Goal: Task Accomplishment & Management: Manage account settings

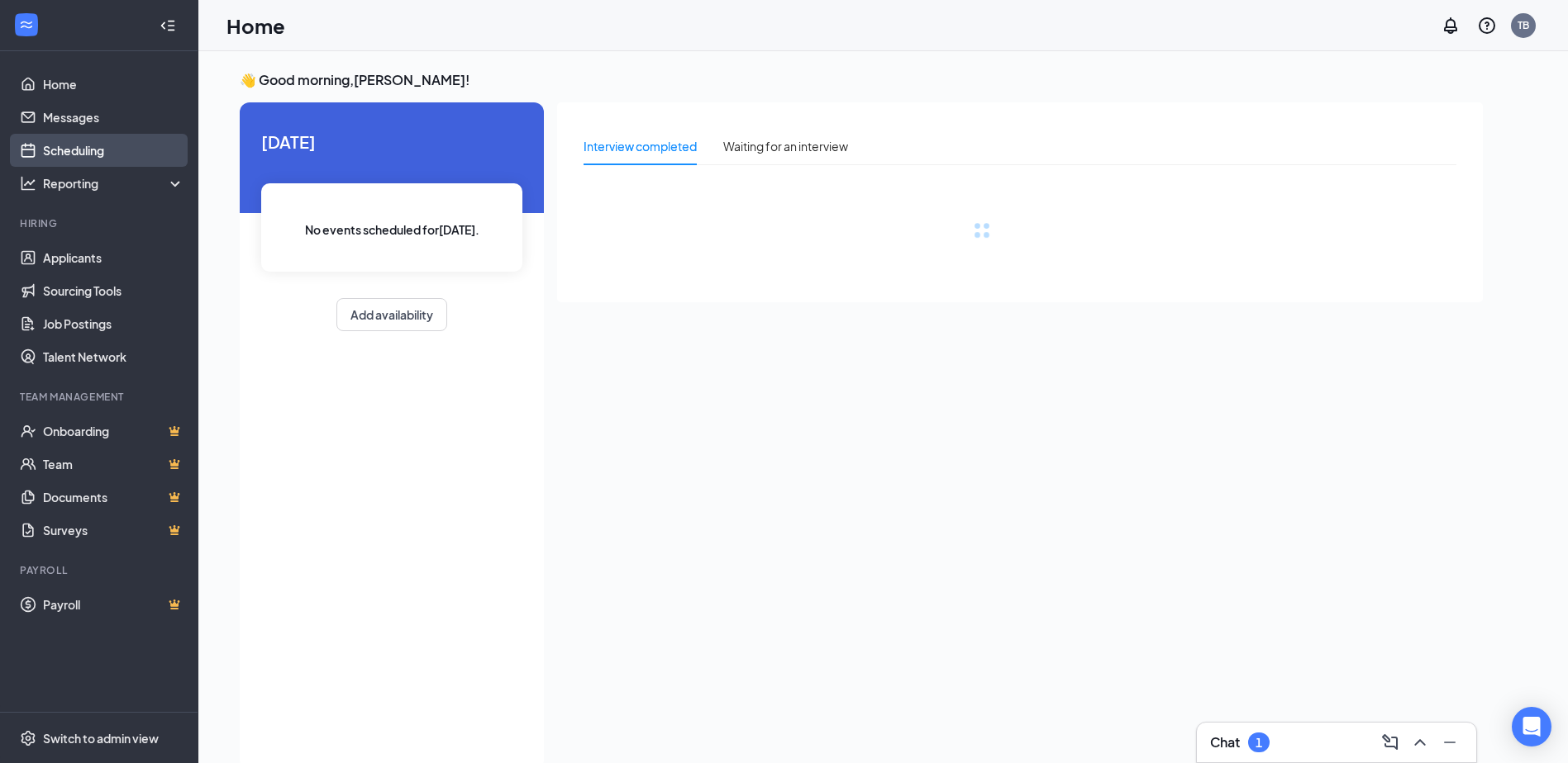
click at [129, 162] on link "Scheduling" at bounding box center [113, 150] width 141 height 33
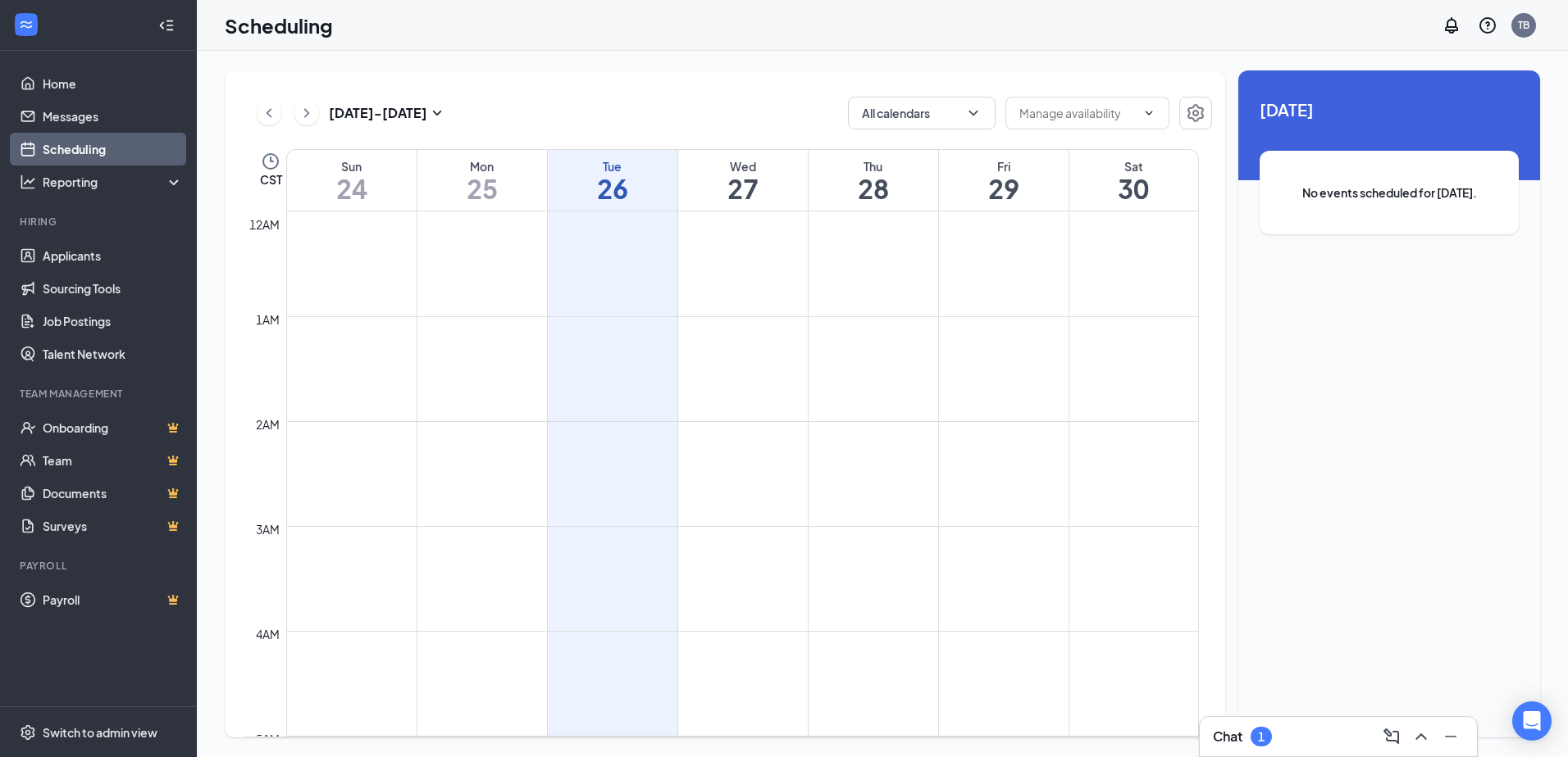
scroll to position [806, 0]
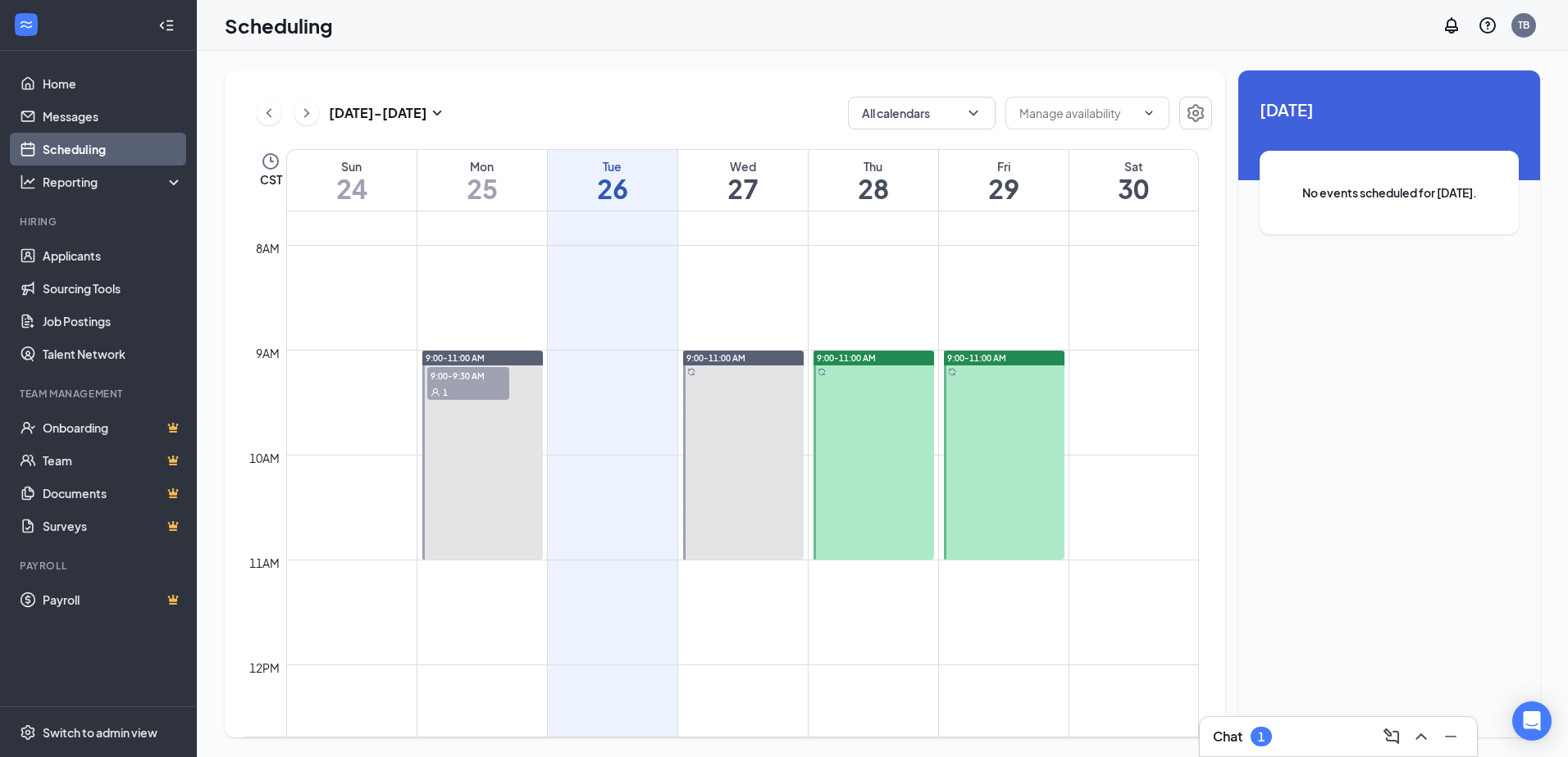
click at [42, 133] on link "Scheduling" at bounding box center [112, 149] width 140 height 33
click at [462, 401] on div at bounding box center [482, 455] width 120 height 209
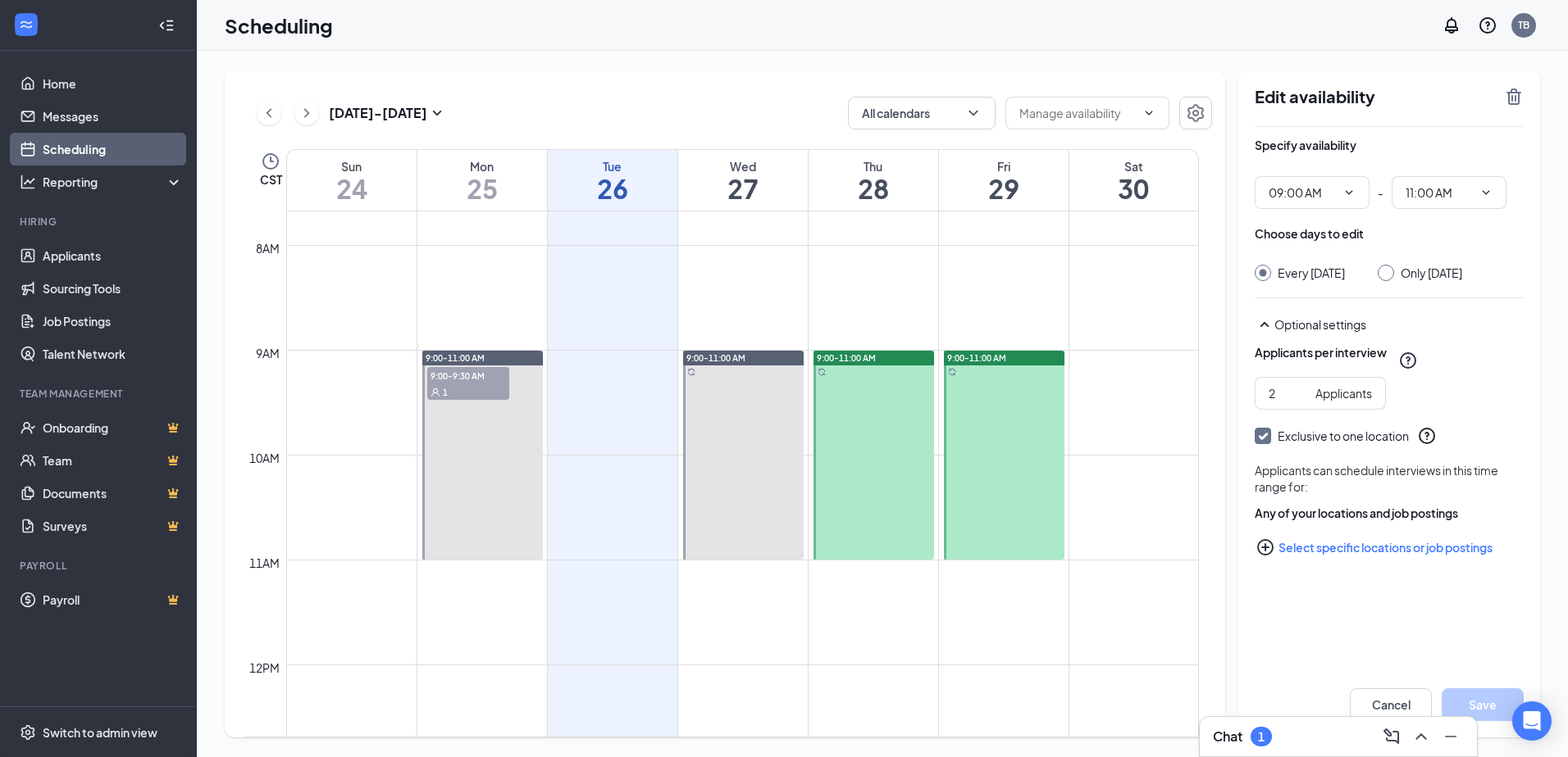
click at [42, 133] on link "Scheduling" at bounding box center [112, 149] width 140 height 33
click at [499, 375] on span "9:00-9:30 AM" at bounding box center [468, 375] width 82 height 17
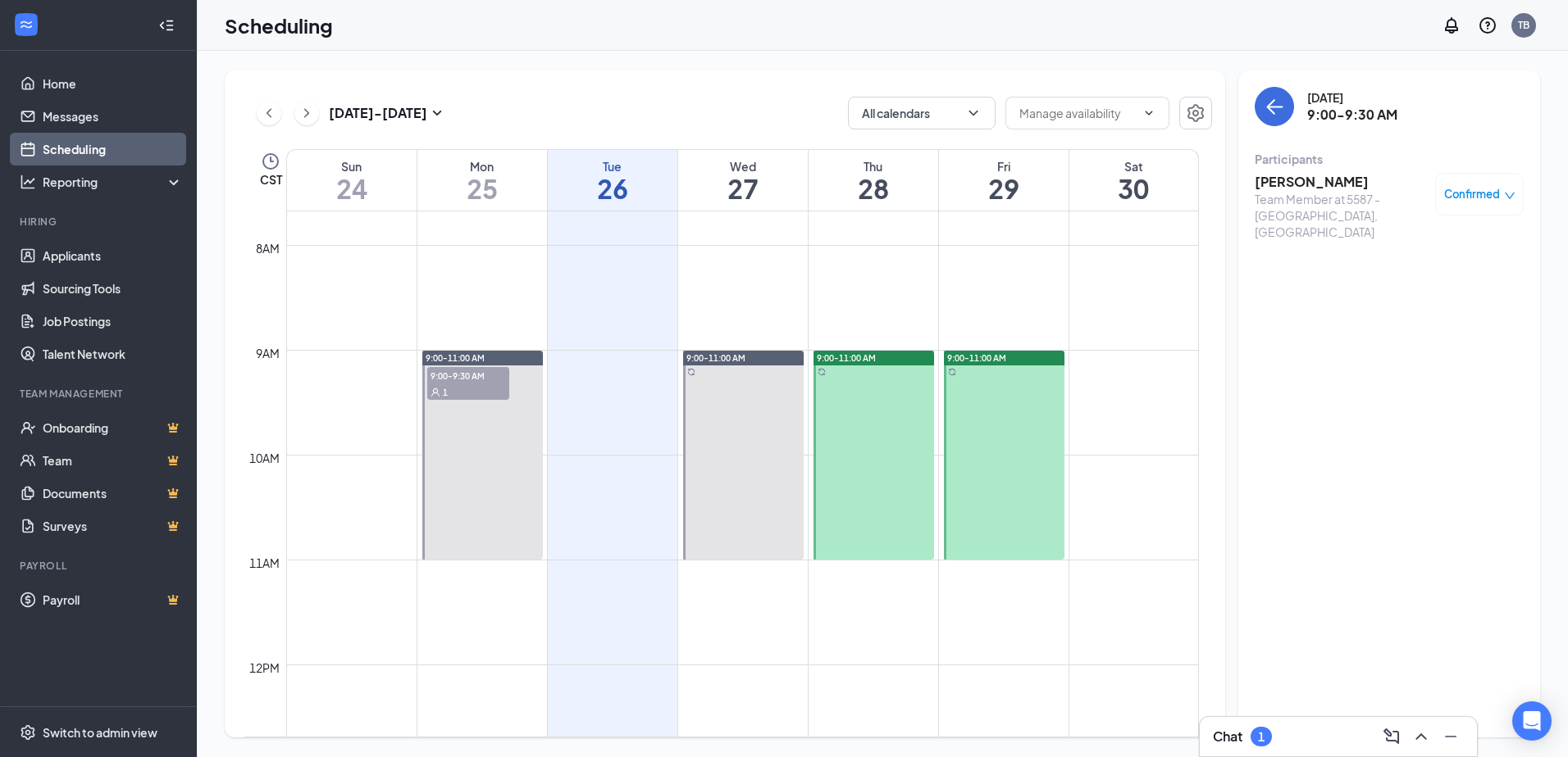
click at [42, 133] on link "Scheduling" at bounding box center [112, 149] width 140 height 33
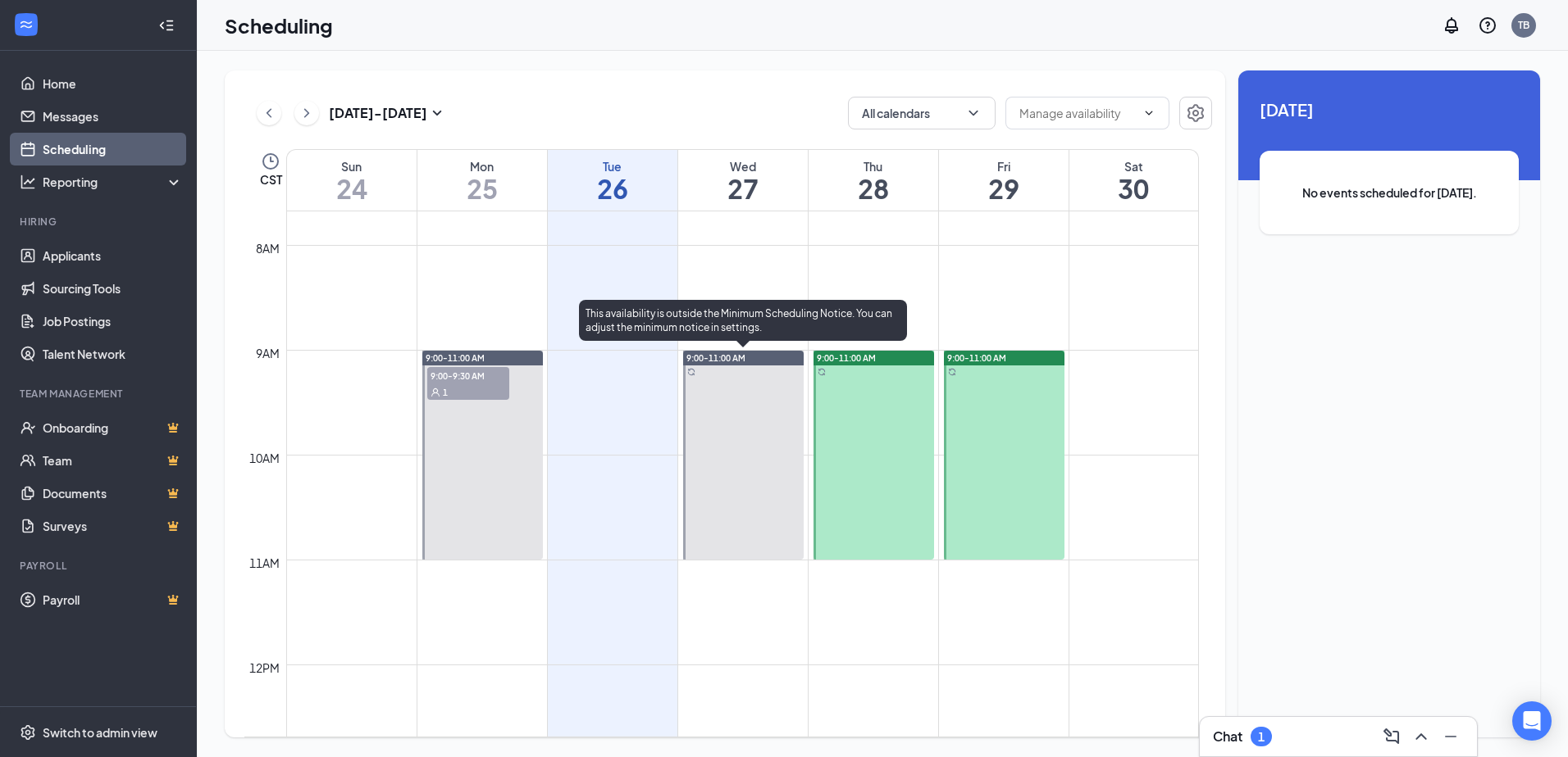
click at [724, 397] on div at bounding box center [743, 455] width 120 height 209
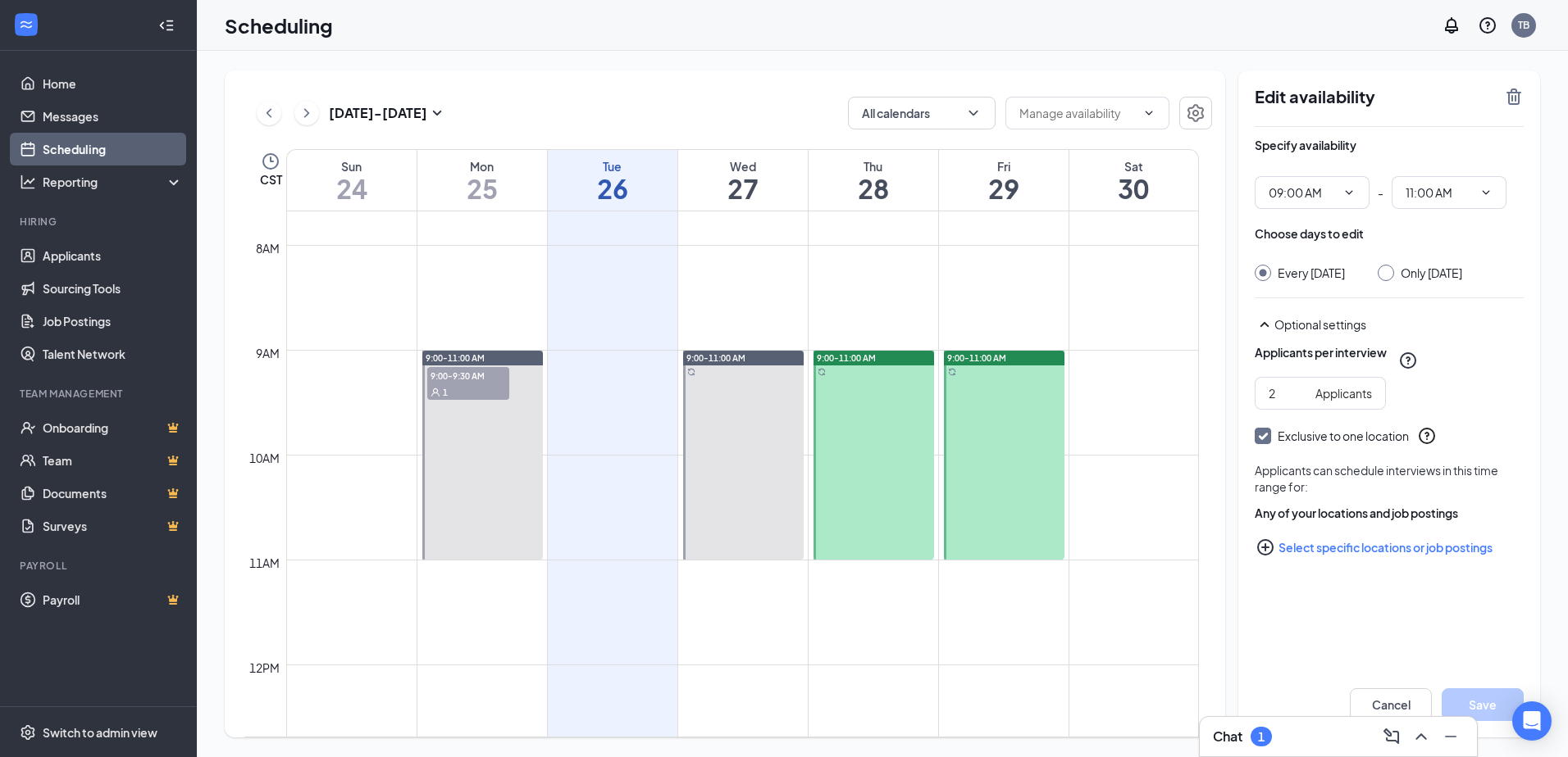
click at [855, 402] on div at bounding box center [873, 455] width 120 height 209
type input "09:00 AM"
type input "11:00 AM"
click at [865, 386] on div at bounding box center [873, 455] width 120 height 209
drag, startPoint x: 1011, startPoint y: 409, endPoint x: 1001, endPoint y: 427, distance: 20.6
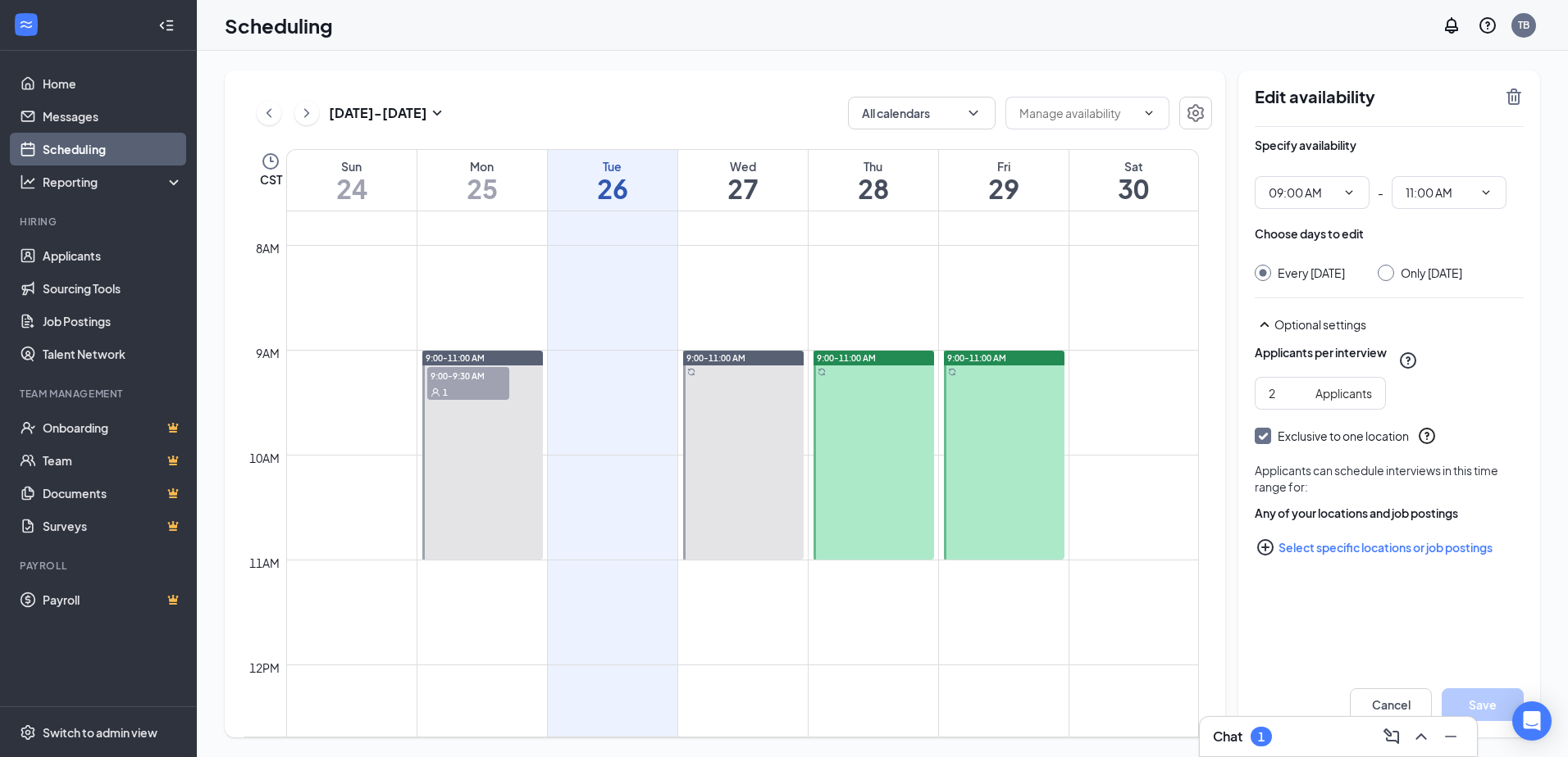
click at [1011, 409] on div at bounding box center [1004, 455] width 120 height 209
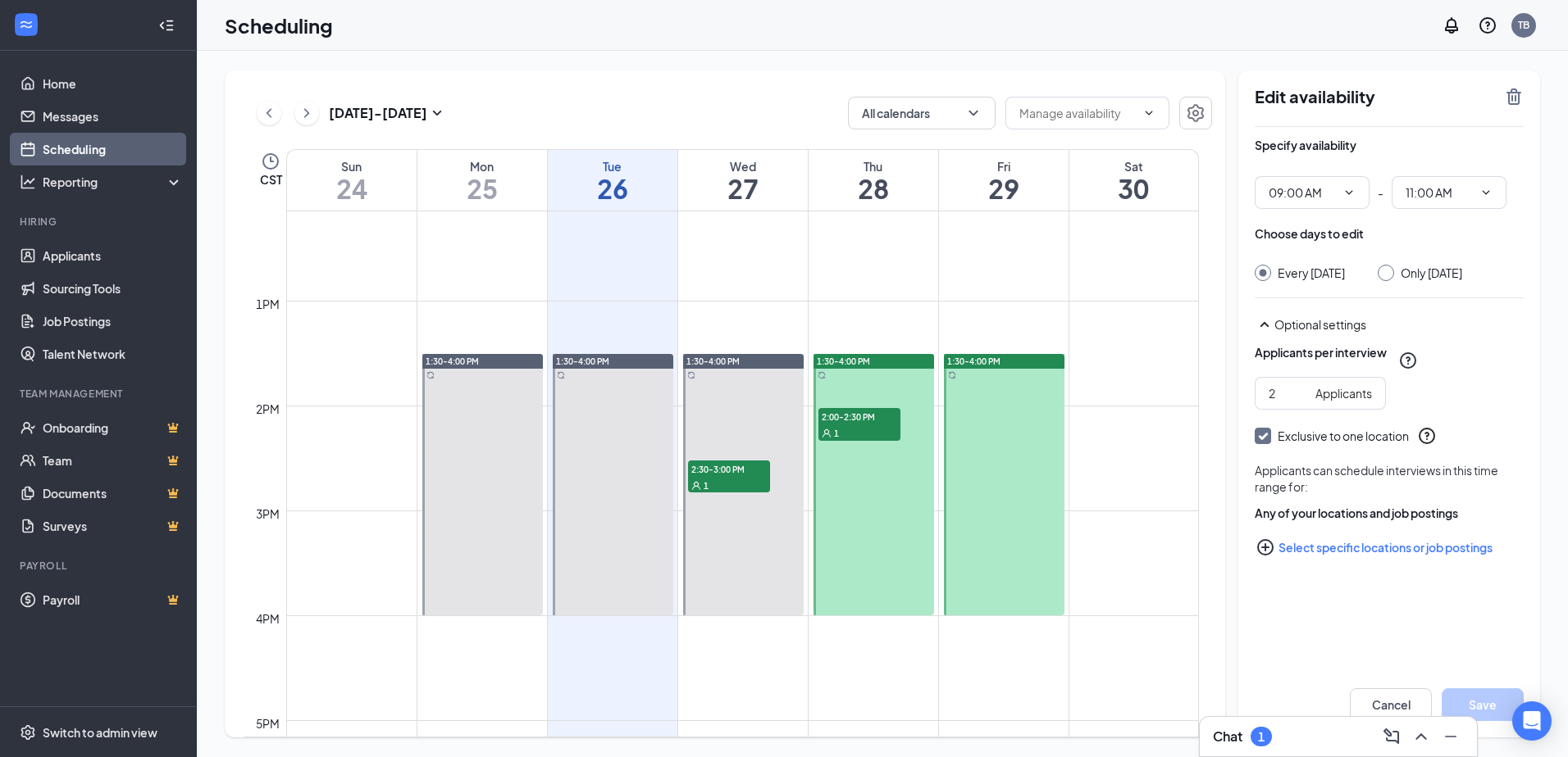
scroll to position [1297, 0]
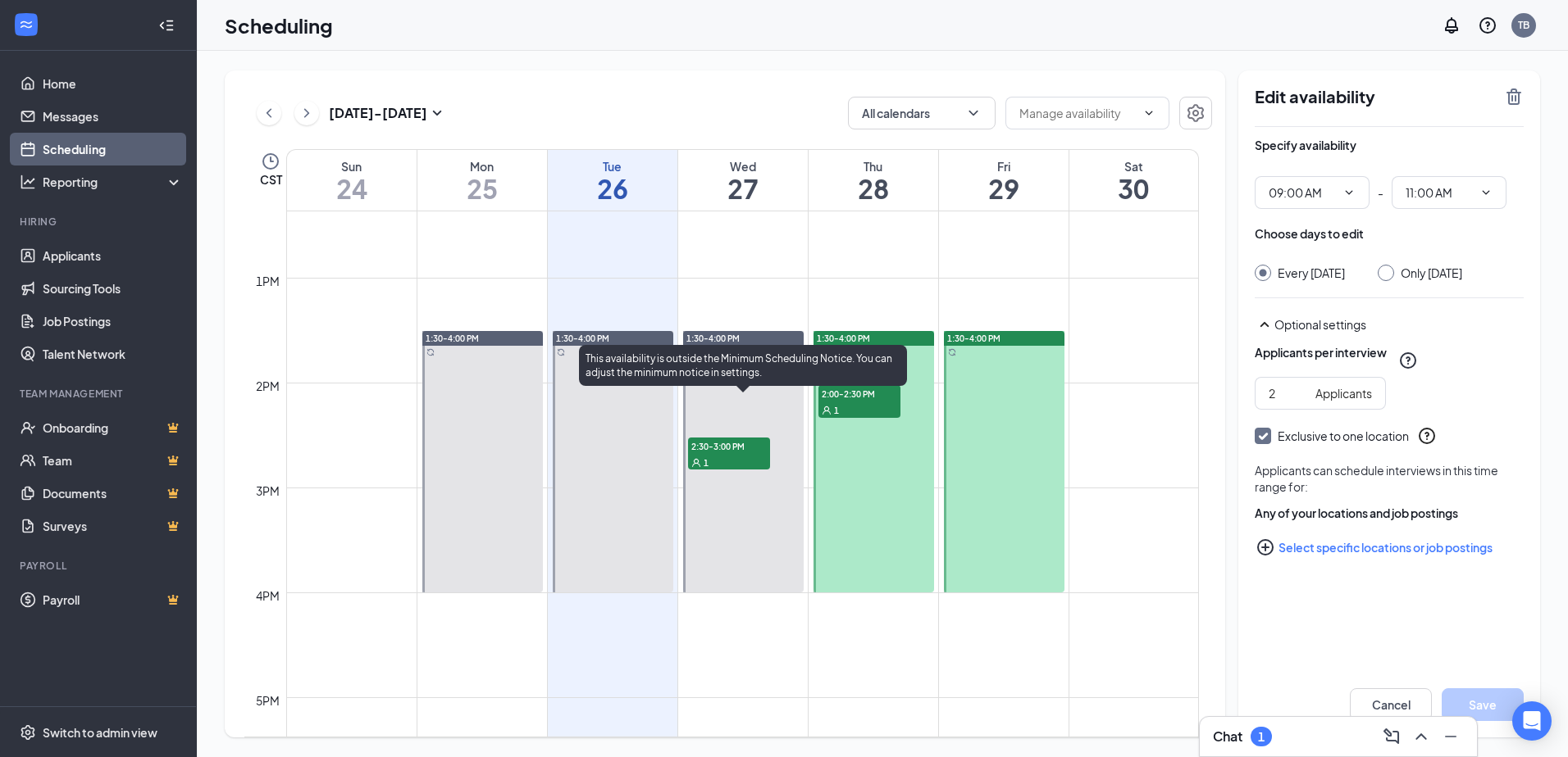
click at [735, 453] on span "2:30-3:00 PM" at bounding box center [729, 446] width 82 height 17
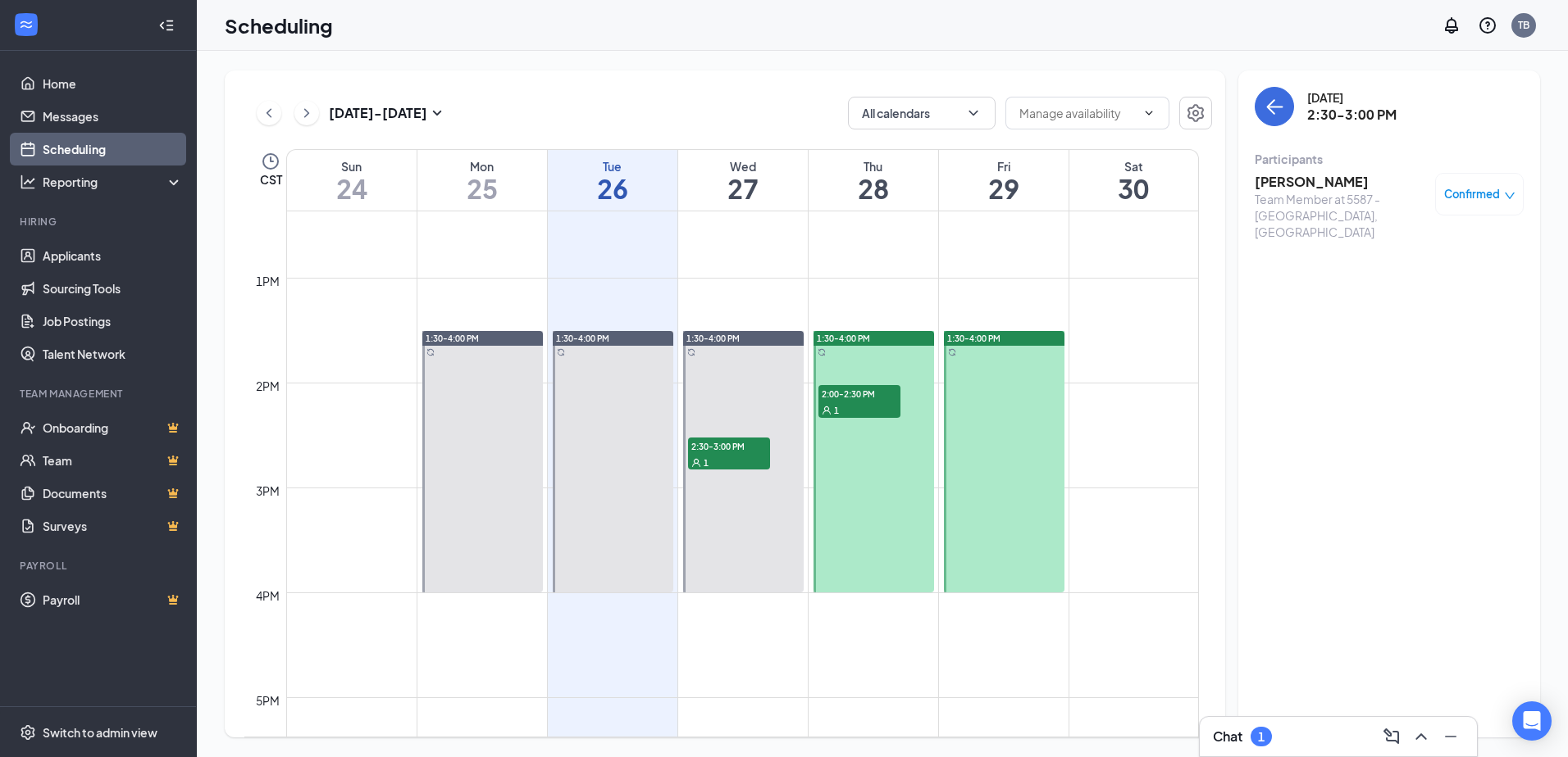
click at [1489, 200] on span "Confirmed" at bounding box center [1472, 194] width 56 height 17
click at [1322, 407] on div "[DATE] 2:30-3:00 PM Participants [PERSON_NAME] Team Member at 5587 - [GEOGRAPHI…" at bounding box center [1388, 404] width 302 height 667
click at [88, 129] on link "Messages" at bounding box center [112, 116] width 140 height 33
